Goal: Book appointment/travel/reservation

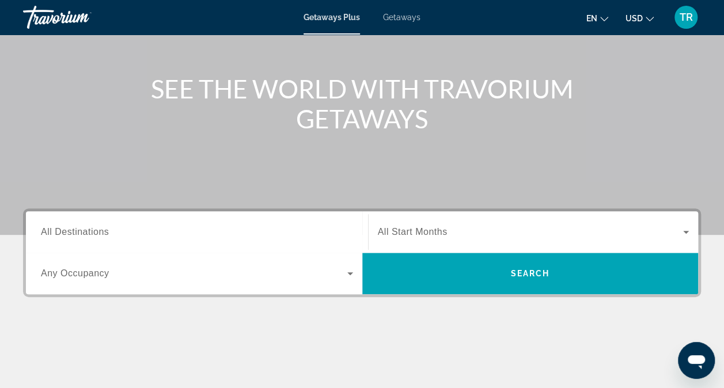
click at [101, 229] on span "All Destinations" at bounding box center [75, 232] width 68 height 10
click at [101, 229] on input "Destination All Destinations" at bounding box center [197, 233] width 312 height 14
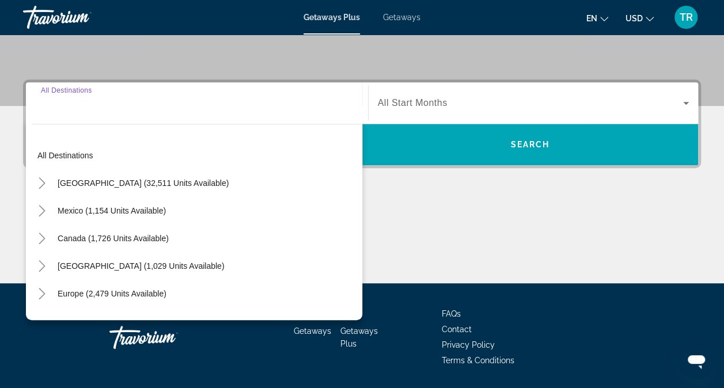
scroll to position [275, 0]
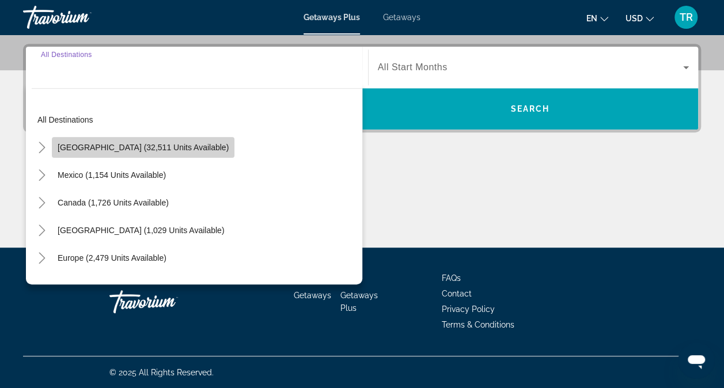
click at [158, 153] on span "Search widget" at bounding box center [143, 148] width 182 height 28
type input "**********"
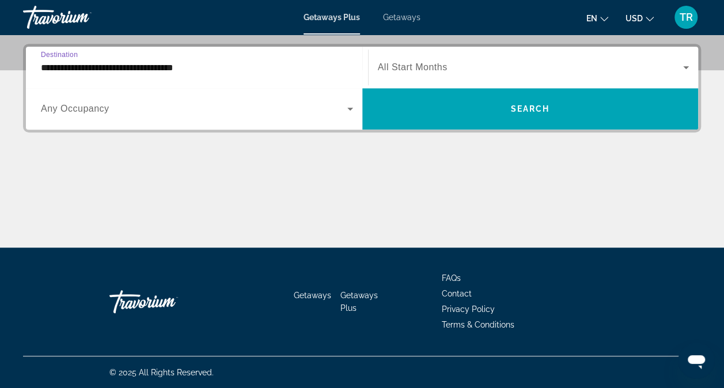
click at [153, 66] on input "**********" at bounding box center [197, 68] width 312 height 14
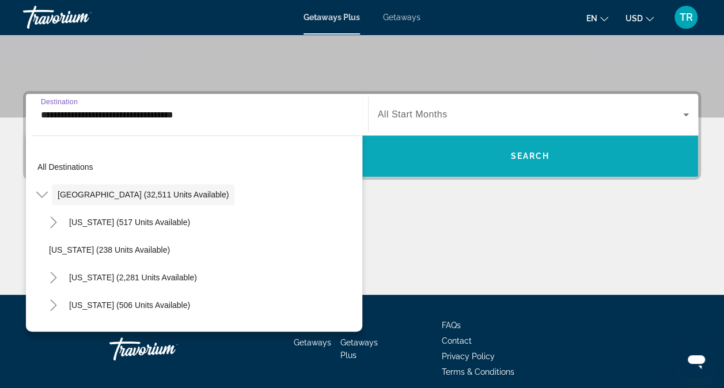
click at [544, 153] on span "Search" at bounding box center [529, 155] width 39 height 9
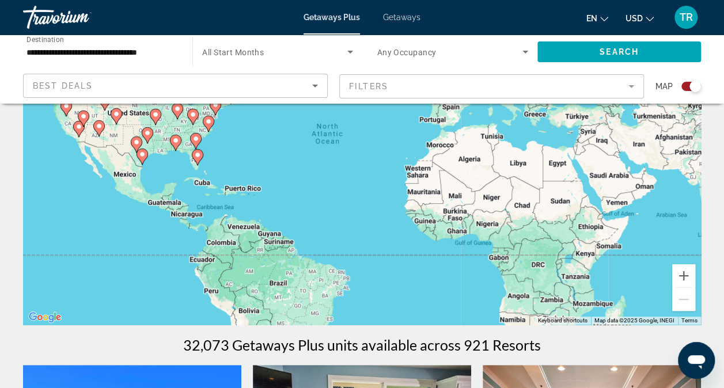
scroll to position [132, 0]
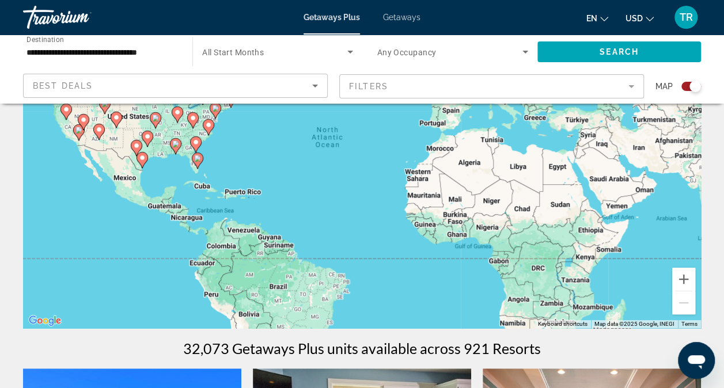
click at [58, 236] on div "To activate drag with keyboard, press Alt + Enter. Once in keyboard drag state,…" at bounding box center [362, 155] width 678 height 345
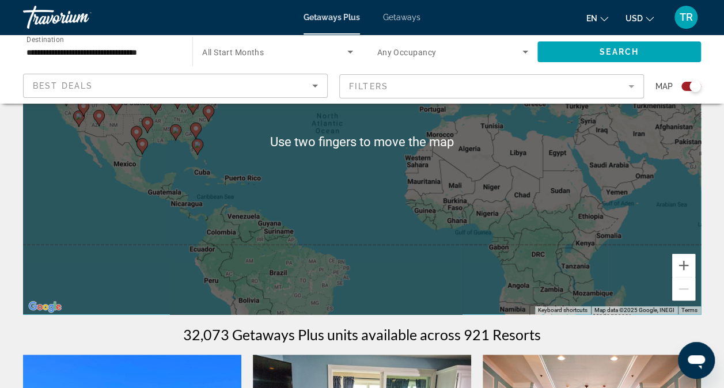
scroll to position [0, 0]
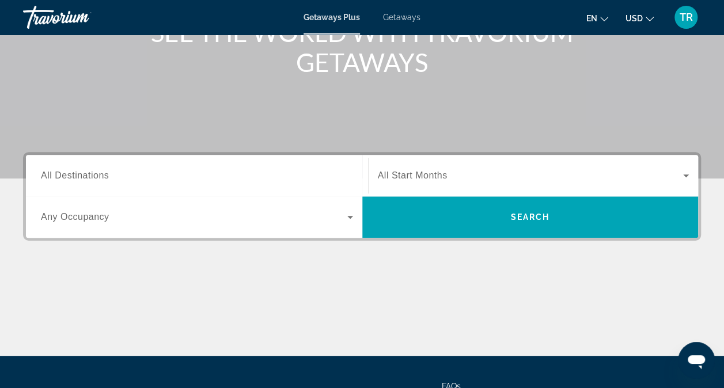
scroll to position [172, 0]
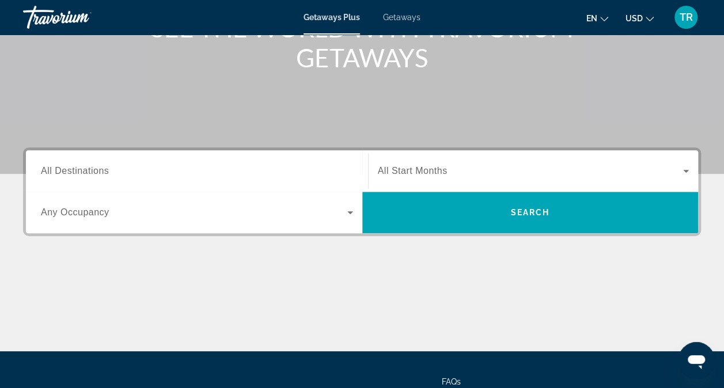
click at [69, 172] on span "All Destinations" at bounding box center [75, 171] width 68 height 10
click at [69, 172] on input "Destination All Destinations" at bounding box center [197, 172] width 312 height 14
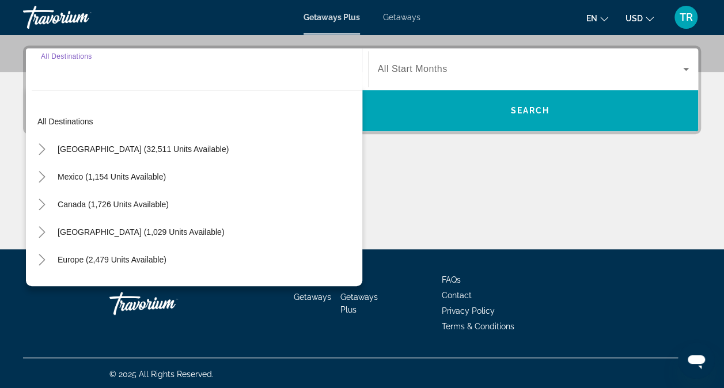
scroll to position [275, 0]
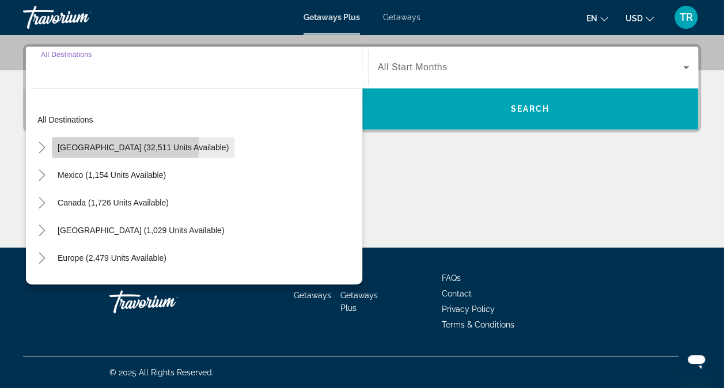
click at [89, 146] on span "[GEOGRAPHIC_DATA] (32,511 units available)" at bounding box center [143, 147] width 171 height 9
type input "**********"
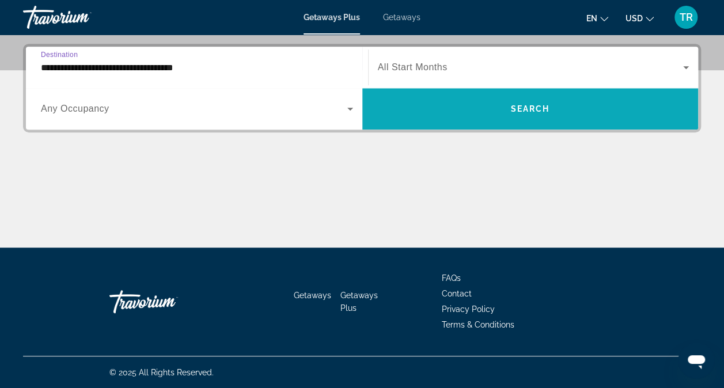
click at [523, 115] on span "Search widget" at bounding box center [530, 109] width 336 height 28
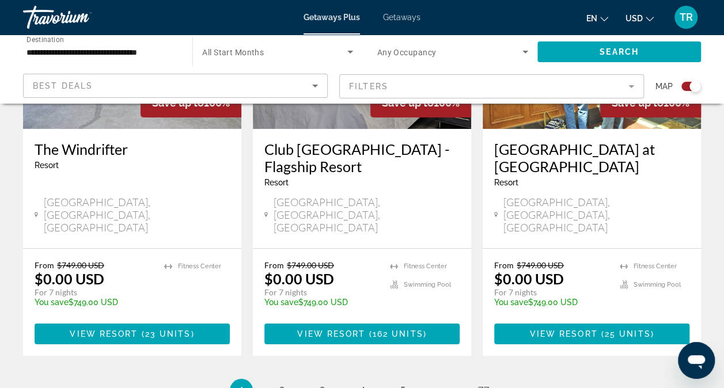
scroll to position [1846, 0]
click at [281, 384] on span "2" at bounding box center [282, 390] width 6 height 13
